Goal: Navigation & Orientation: Find specific page/section

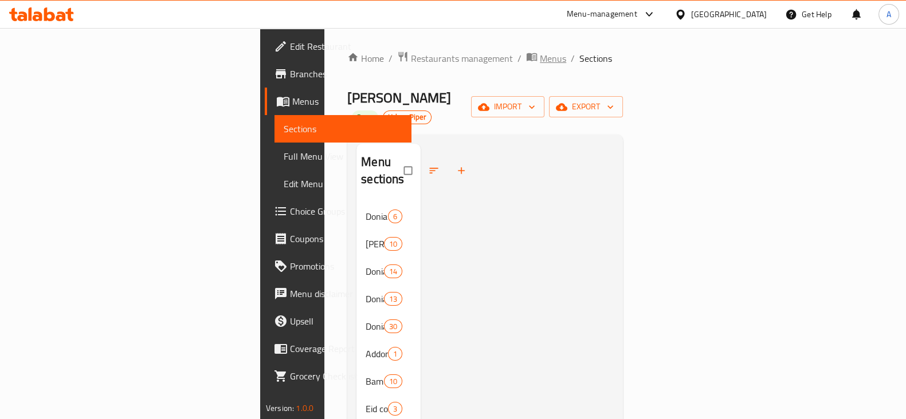
click at [540, 60] on span "Menus" at bounding box center [553, 59] width 26 height 14
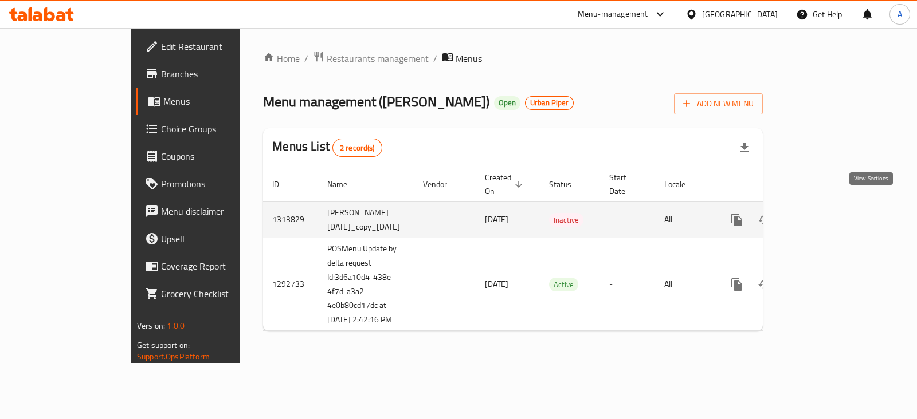
click at [826, 213] on icon "enhanced table" at bounding box center [819, 220] width 14 height 14
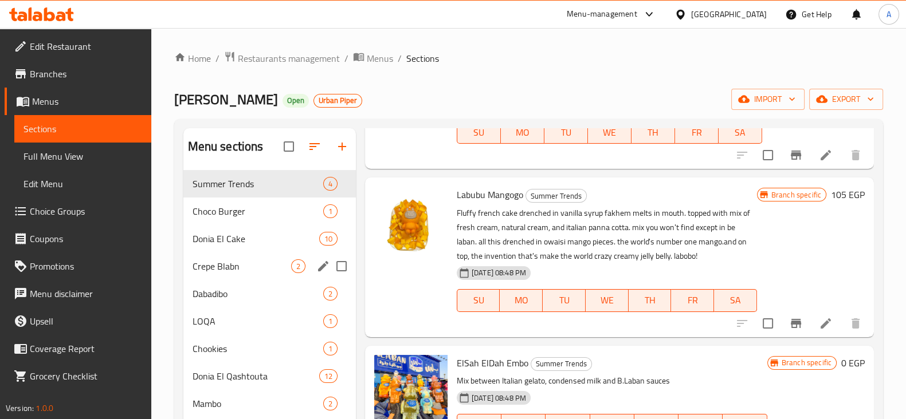
scroll to position [200, 0]
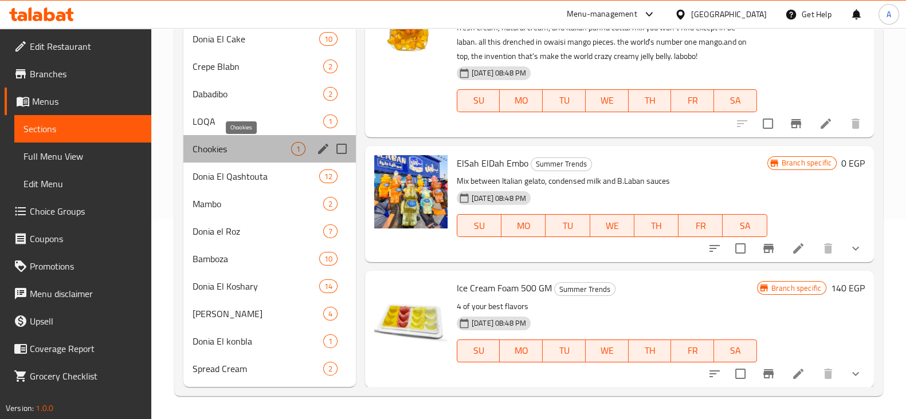
click at [243, 143] on span "Chookies" at bounding box center [242, 149] width 99 height 14
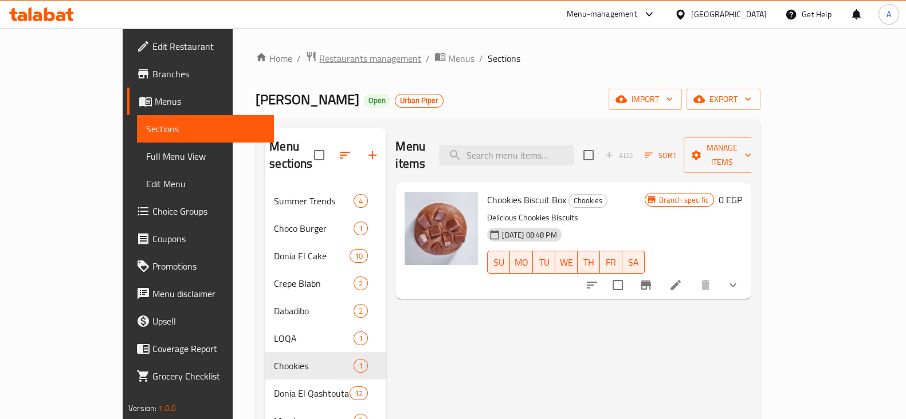
click at [319, 60] on span "Restaurants management" at bounding box center [370, 59] width 102 height 14
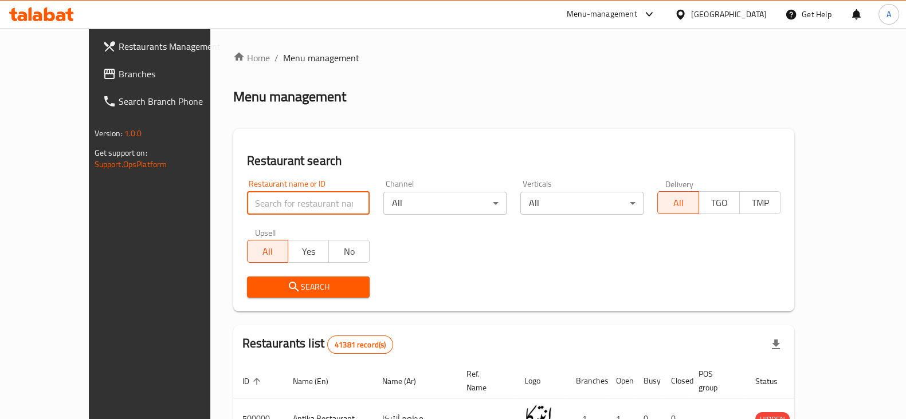
click at [280, 207] on input "search" at bounding box center [308, 203] width 123 height 23
type input "b.laban"
click button "Search" at bounding box center [308, 287] width 123 height 21
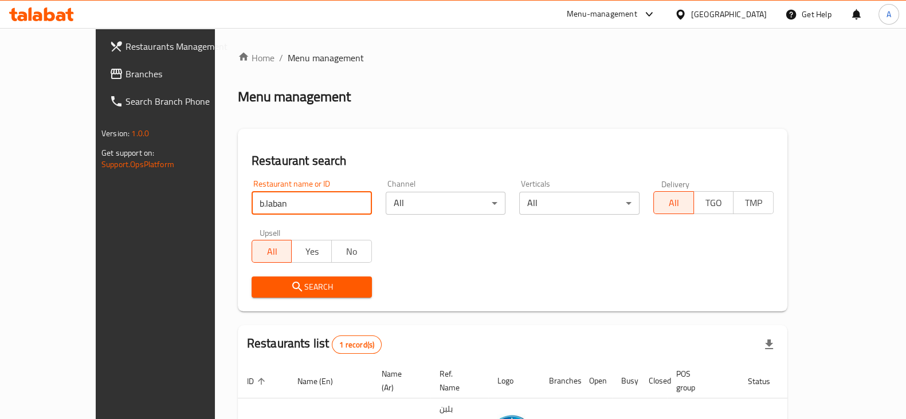
scroll to position [69, 0]
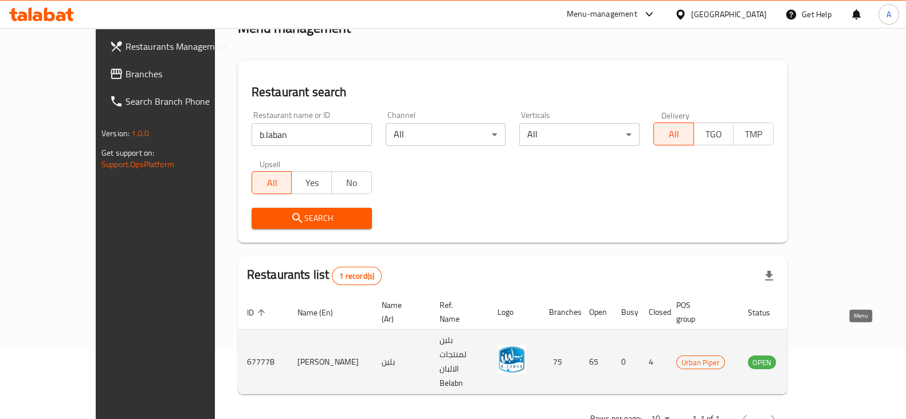
click at [821, 358] on icon "enhanced table" at bounding box center [814, 363] width 13 height 10
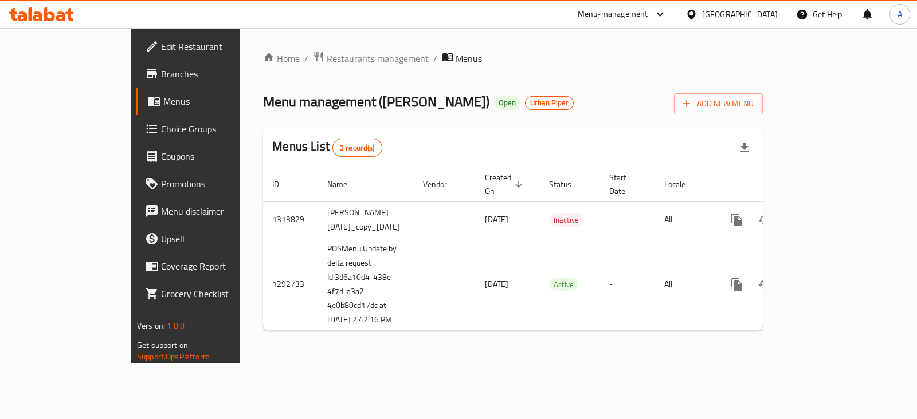
click at [676, 22] on div "Menu-management" at bounding box center [622, 15] width 108 height 28
click at [648, 19] on div "Menu-management" at bounding box center [613, 14] width 70 height 14
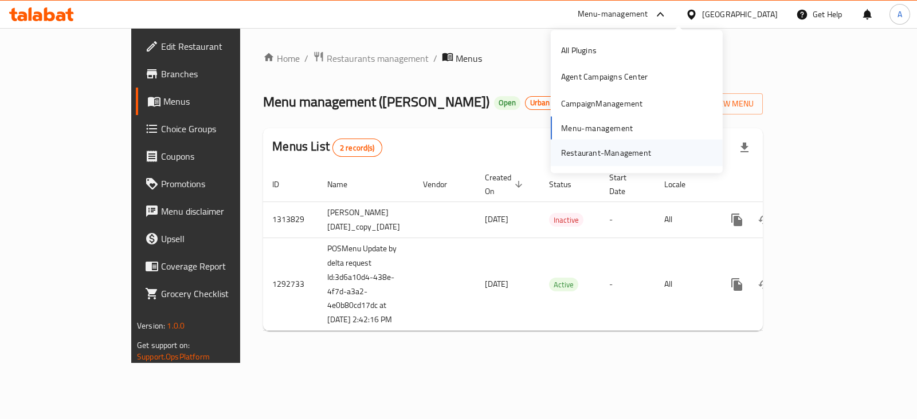
click at [588, 150] on div "Restaurant-Management" at bounding box center [606, 153] width 90 height 13
